Goal: Navigation & Orientation: Find specific page/section

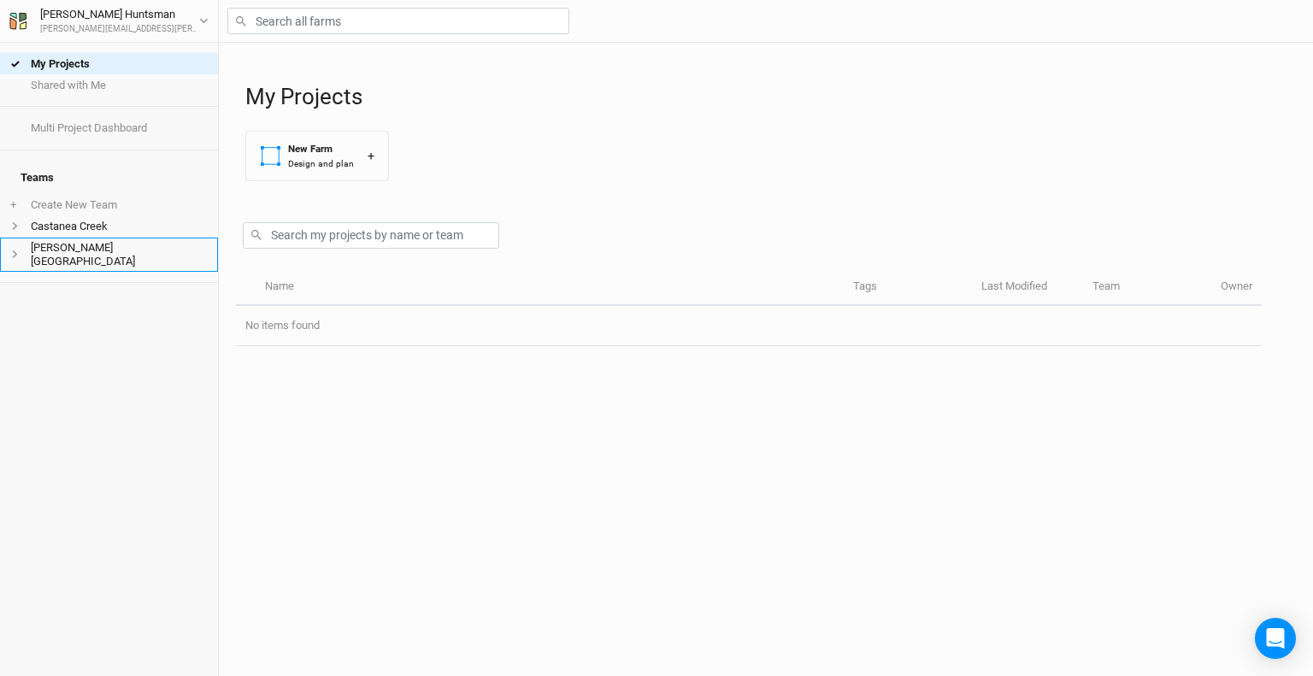
click at [14, 250] on icon at bounding box center [14, 254] width 9 height 9
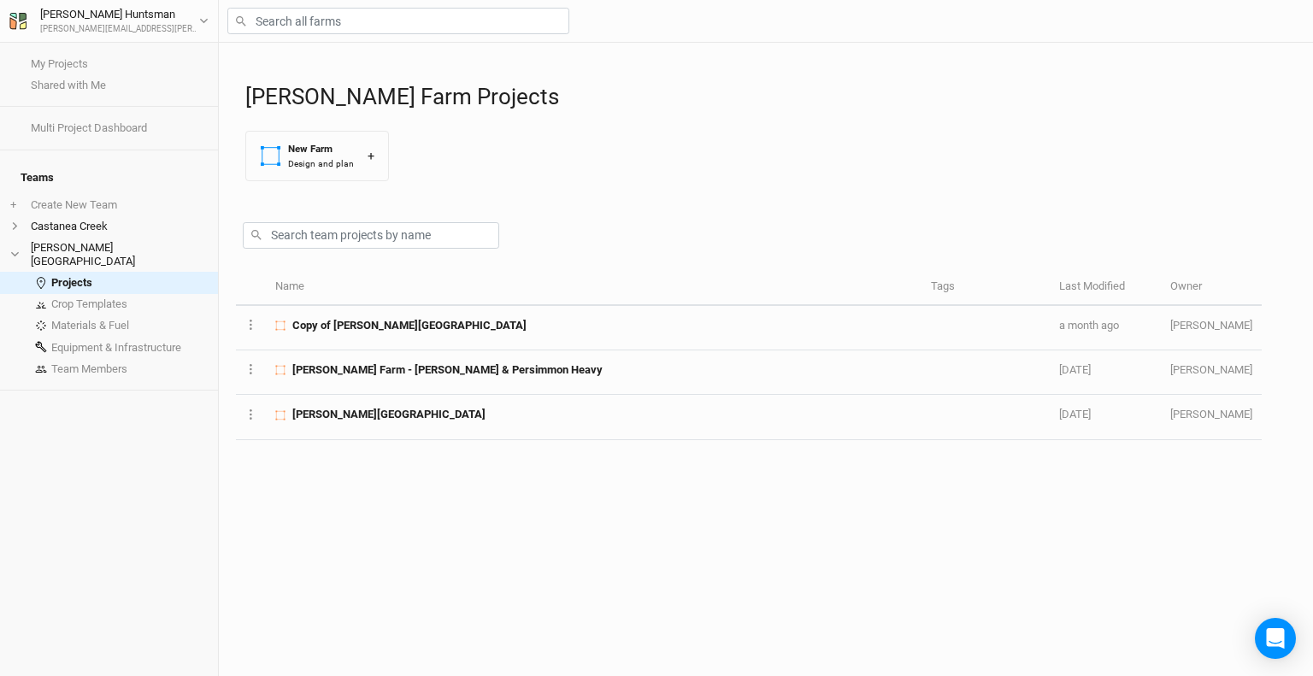
click at [864, 132] on div "[PERSON_NAME] Farm Projects New Farm Design and plan +" at bounding box center [770, 119] width 1050 height 152
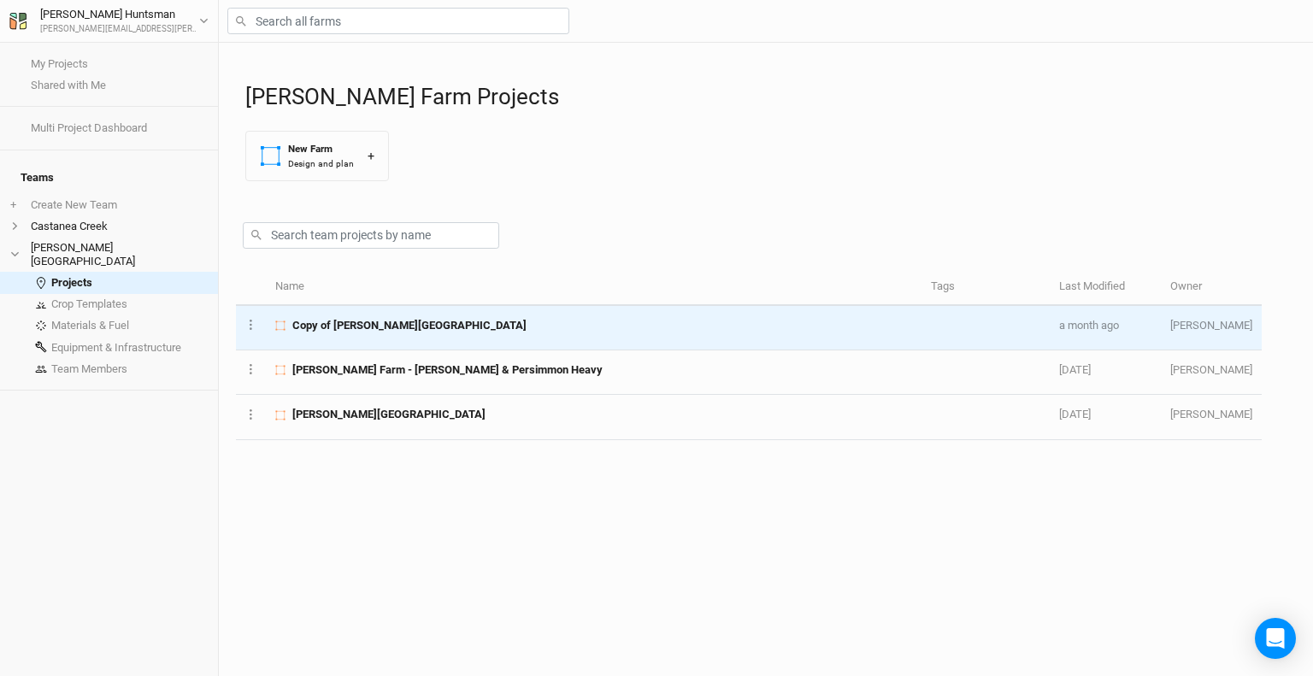
click at [338, 318] on span "Copy of [PERSON_NAME][GEOGRAPHIC_DATA]" at bounding box center [409, 325] width 234 height 15
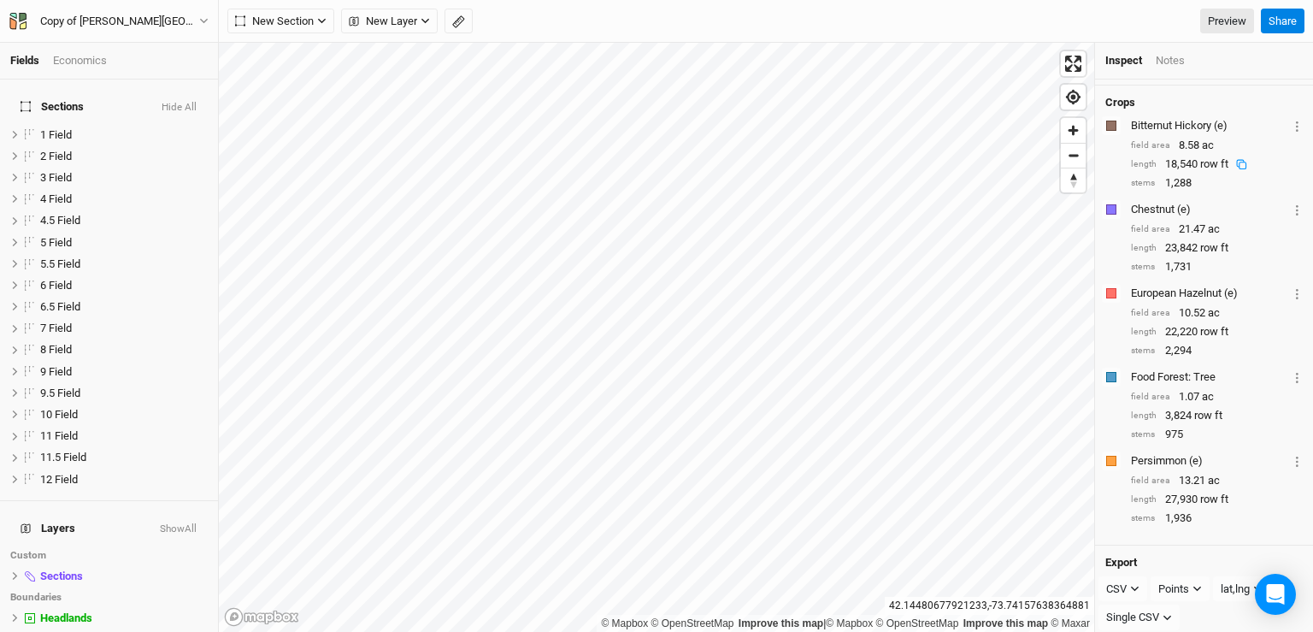
scroll to position [224, 0]
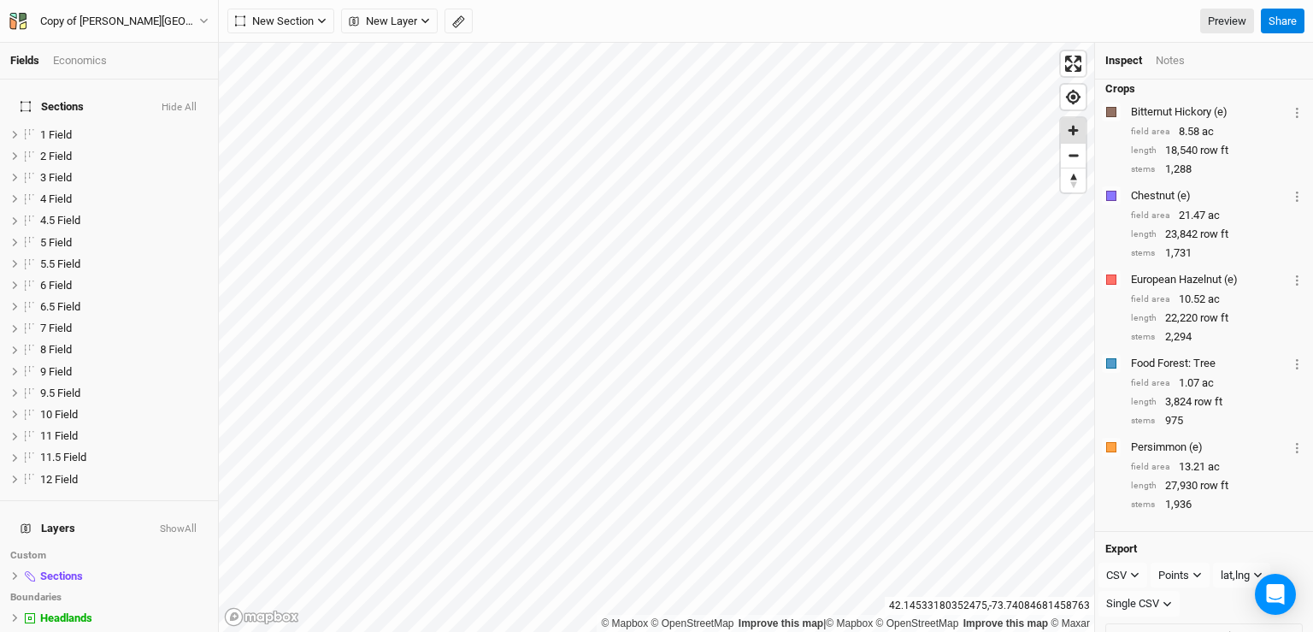
click at [1079, 127] on span "Zoom in" at bounding box center [1073, 130] width 25 height 25
click at [1081, 156] on span "Zoom out" at bounding box center [1073, 156] width 25 height 24
click at [1069, 126] on span "Zoom in" at bounding box center [1073, 130] width 25 height 25
click at [1077, 161] on span "Zoom out" at bounding box center [1073, 156] width 25 height 24
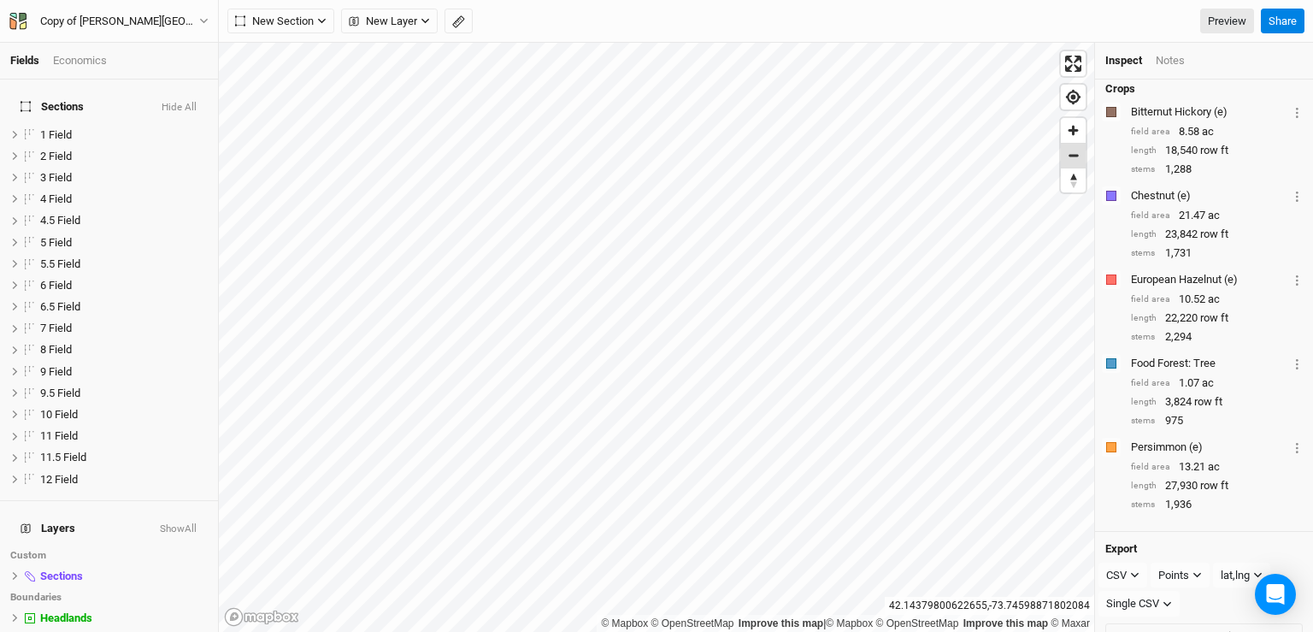
click at [1079, 153] on span "Zoom out" at bounding box center [1073, 156] width 25 height 24
click at [1075, 131] on span "Zoom in" at bounding box center [1073, 130] width 25 height 25
click at [1070, 162] on span "Zoom out" at bounding box center [1073, 156] width 25 height 24
click at [1074, 132] on span "Zoom in" at bounding box center [1073, 130] width 25 height 25
click at [1069, 159] on span "Zoom out" at bounding box center [1073, 156] width 25 height 24
